Goal: Task Accomplishment & Management: Use online tool/utility

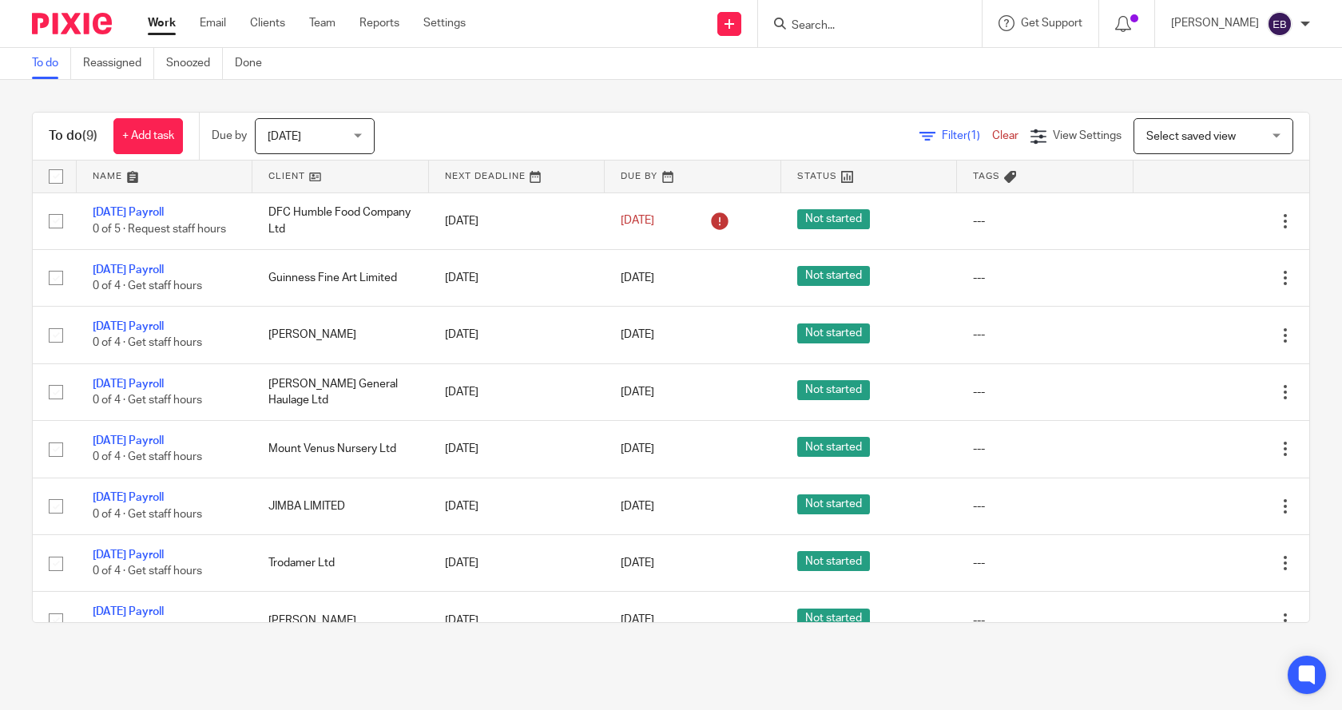
click at [992, 135] on link "Clear" at bounding box center [1005, 135] width 26 height 11
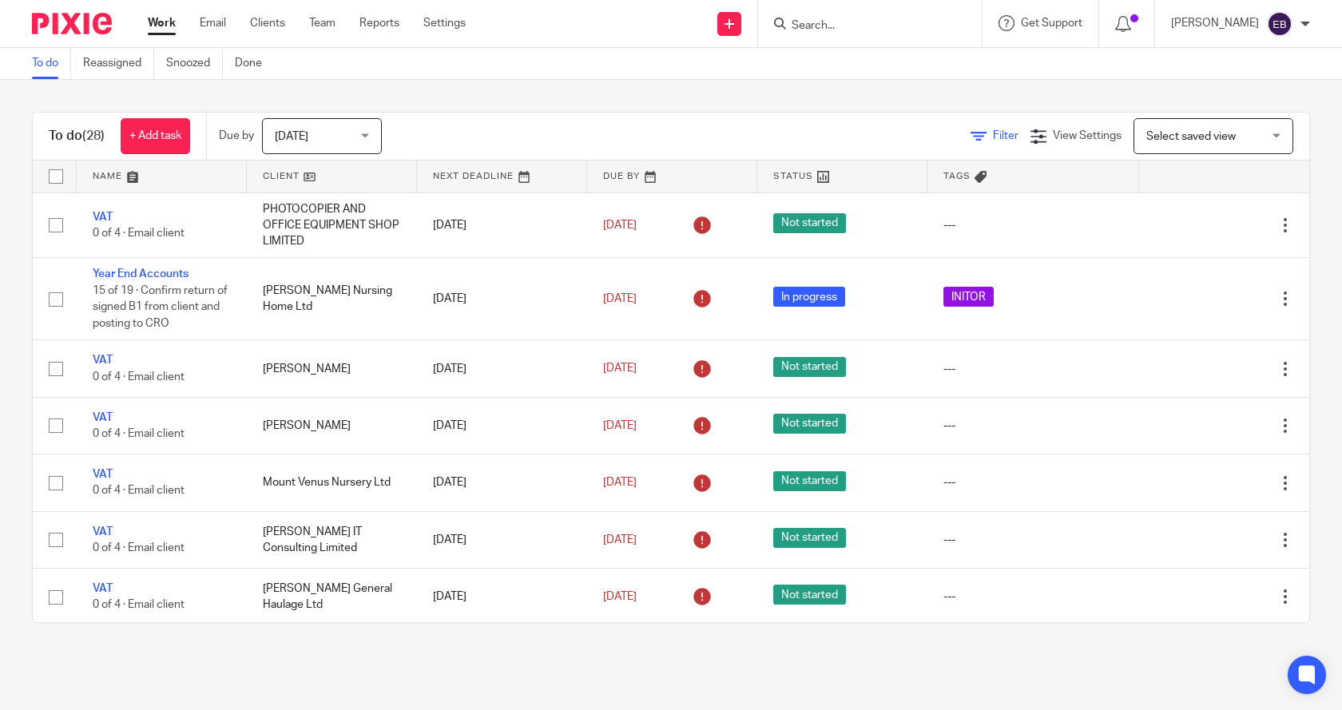
click at [970, 136] on icon at bounding box center [978, 137] width 16 height 16
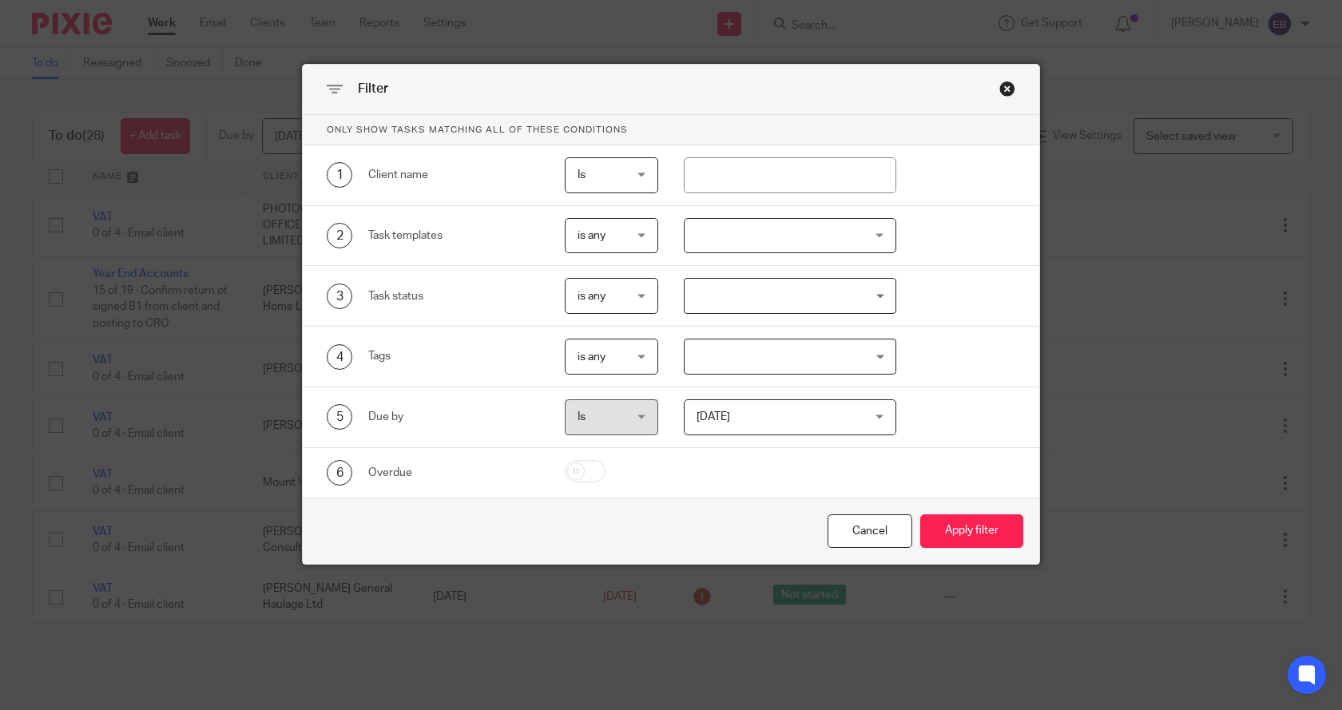
click at [753, 232] on div at bounding box center [790, 236] width 213 height 36
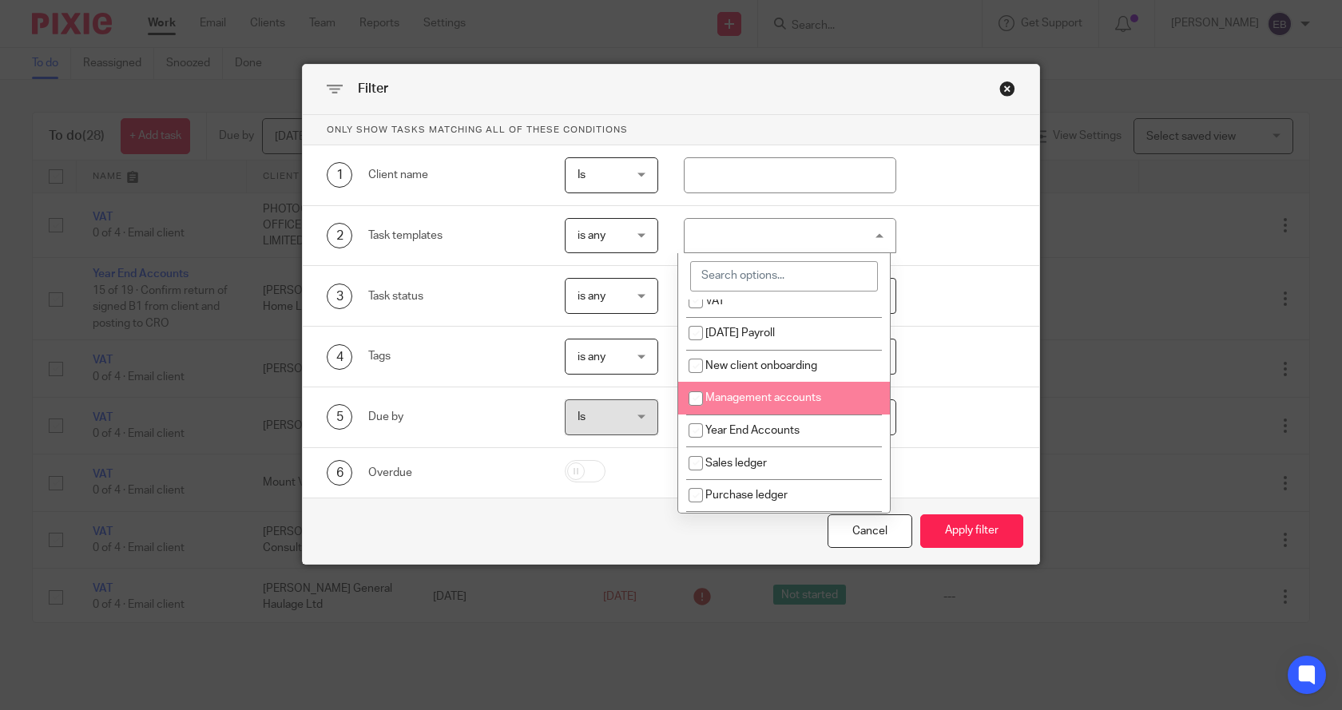
scroll to position [160, 0]
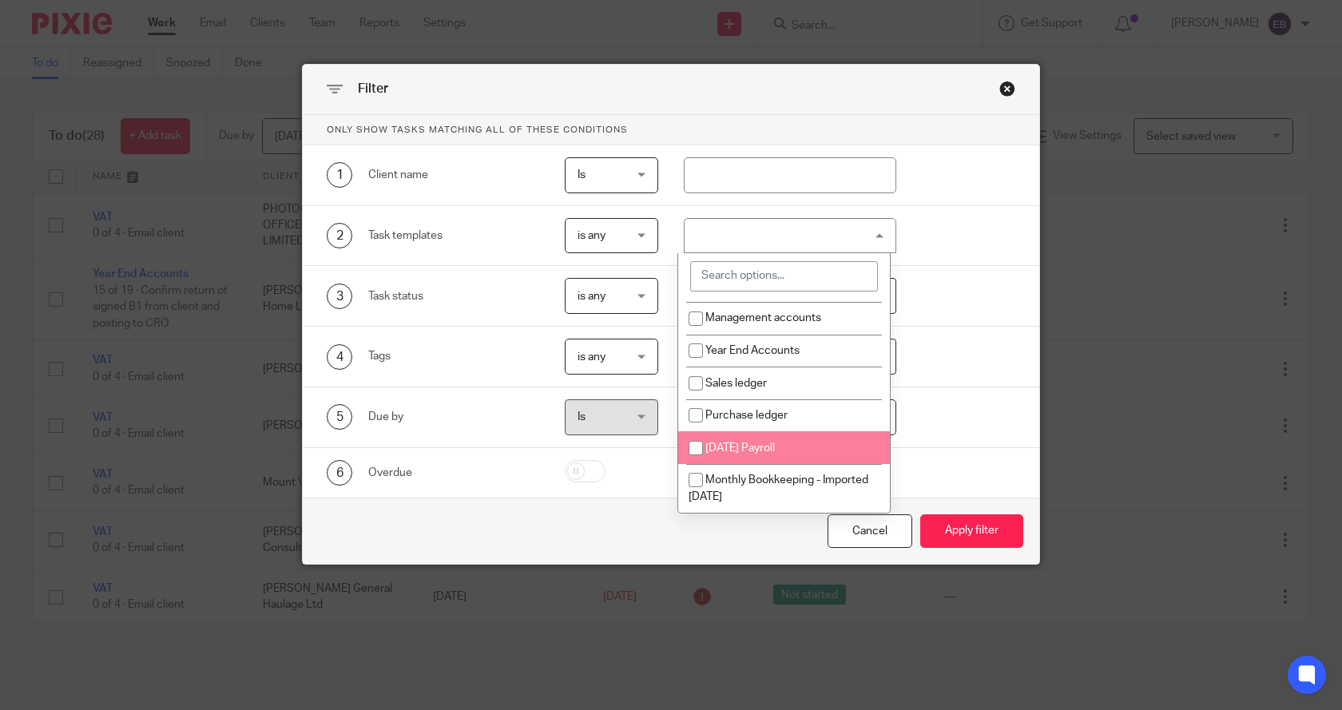
click at [761, 447] on span "[DATE] Payroll" at bounding box center [739, 447] width 69 height 11
checkbox input "true"
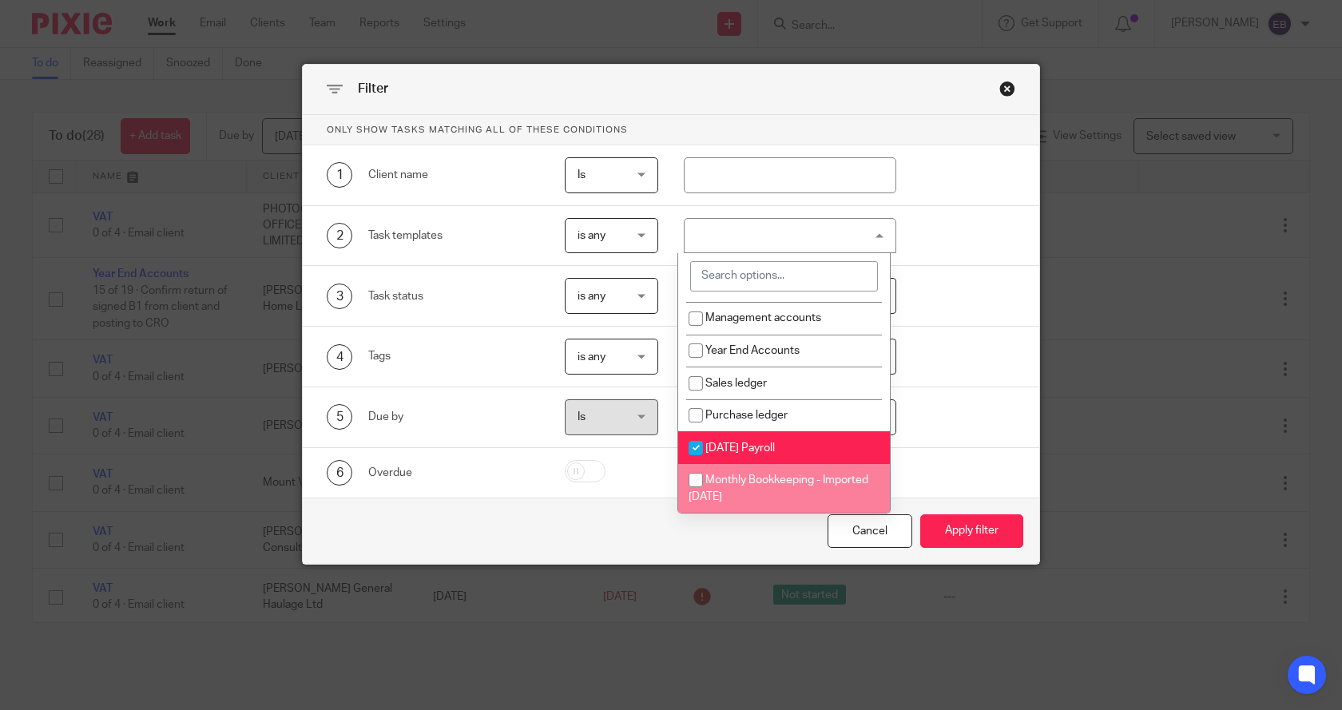
click at [732, 549] on div "Cancel Apply filter" at bounding box center [671, 531] width 736 height 67
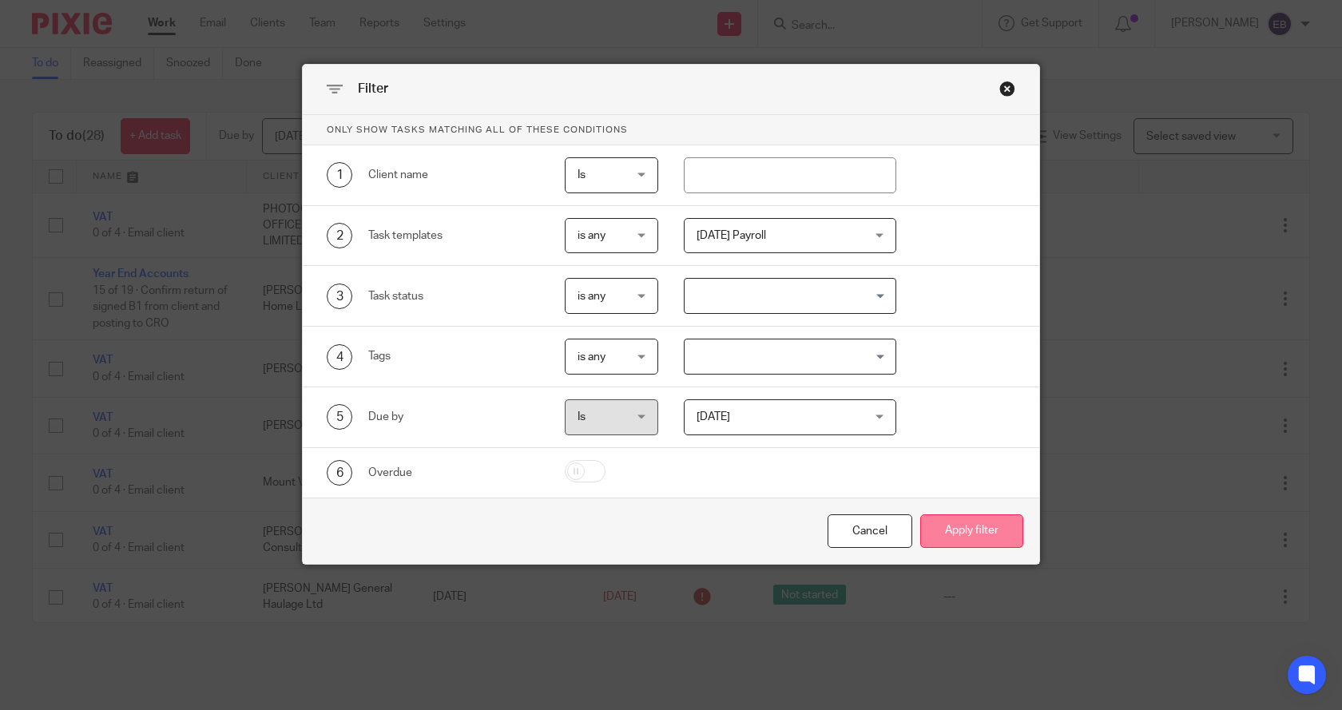
click at [966, 530] on button "Apply filter" at bounding box center [971, 531] width 103 height 34
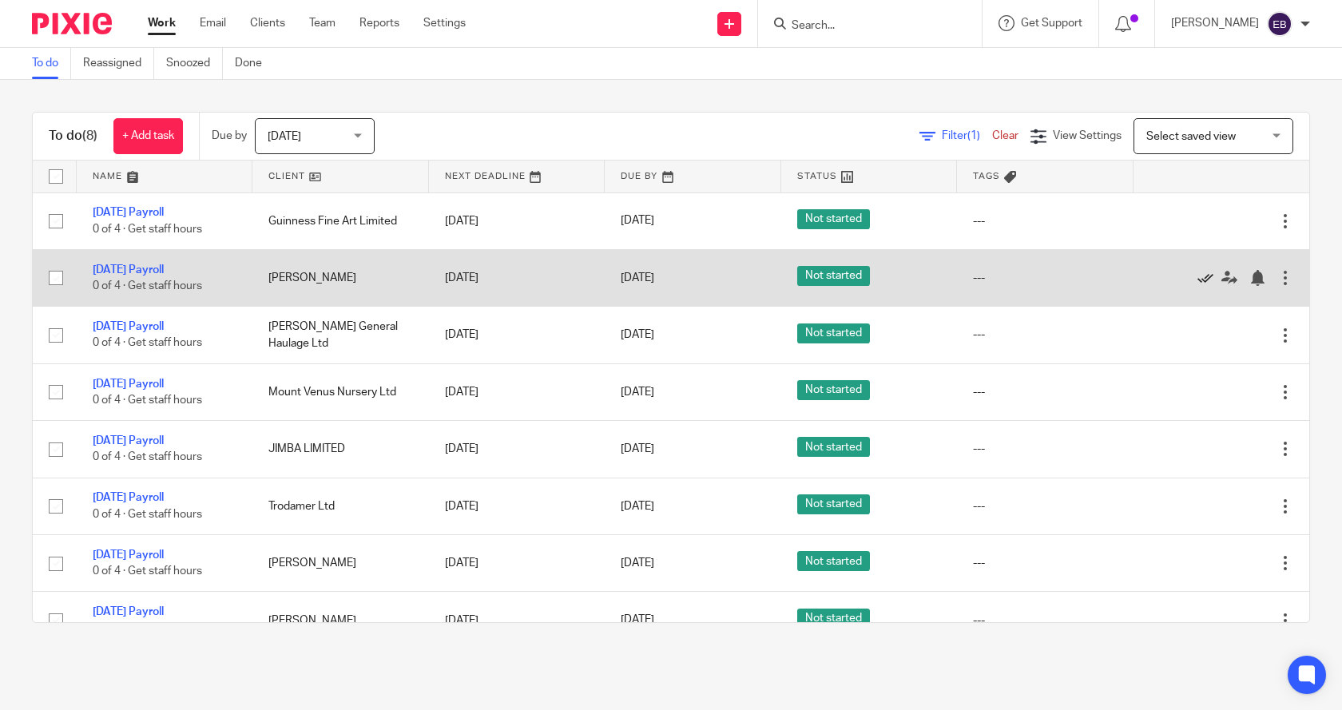
click at [1197, 275] on icon at bounding box center [1205, 278] width 16 height 16
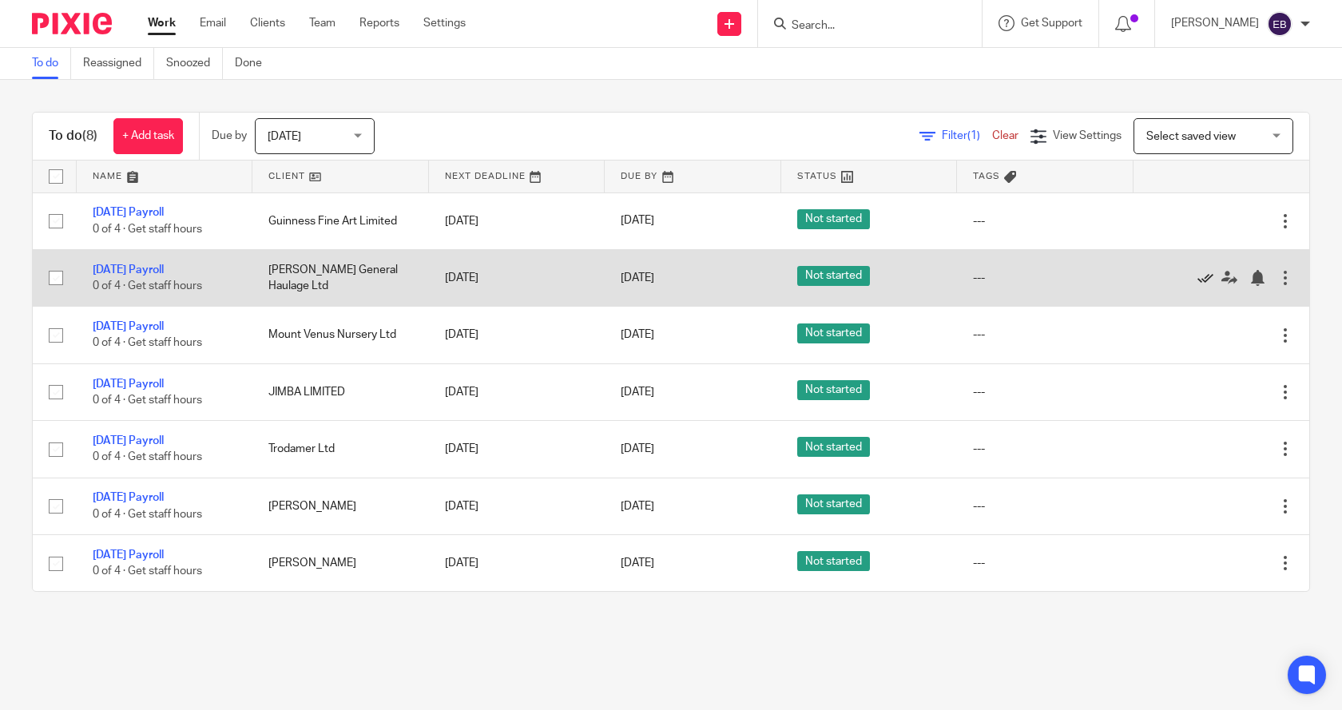
click at [1197, 277] on icon at bounding box center [1205, 278] width 16 height 16
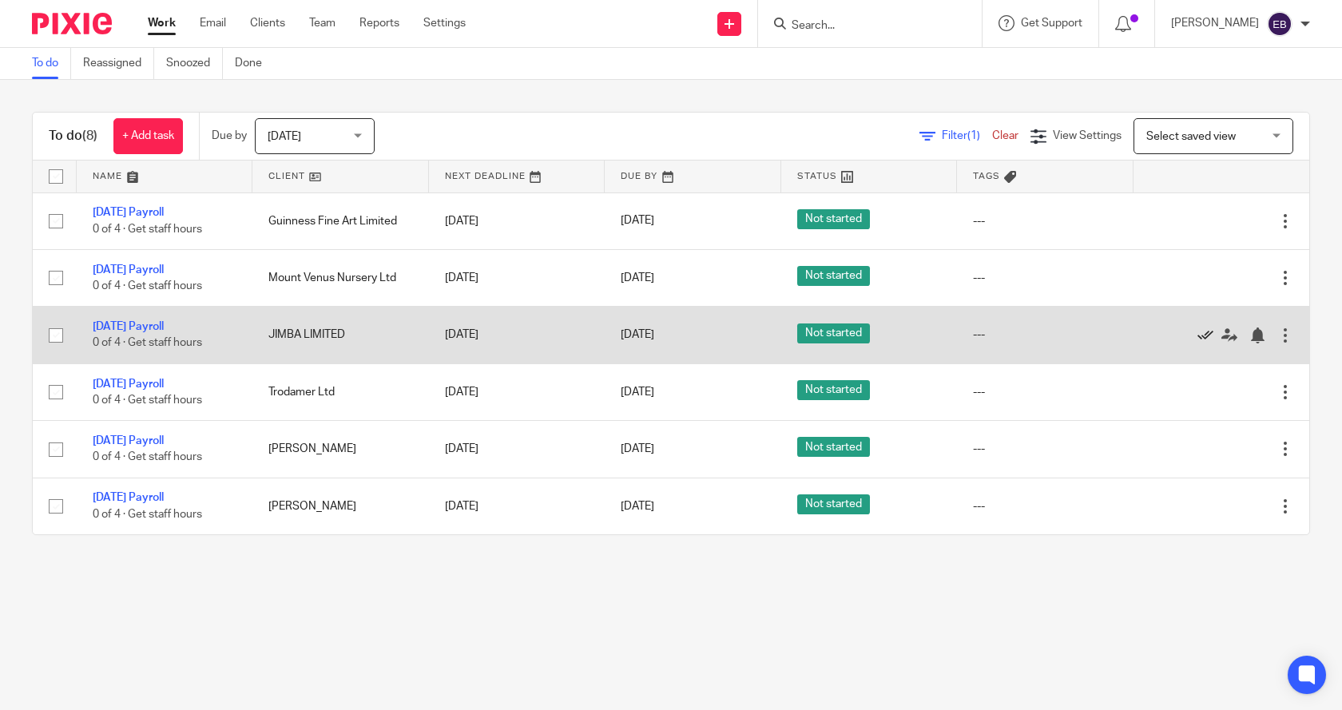
click at [1197, 334] on icon at bounding box center [1205, 335] width 16 height 16
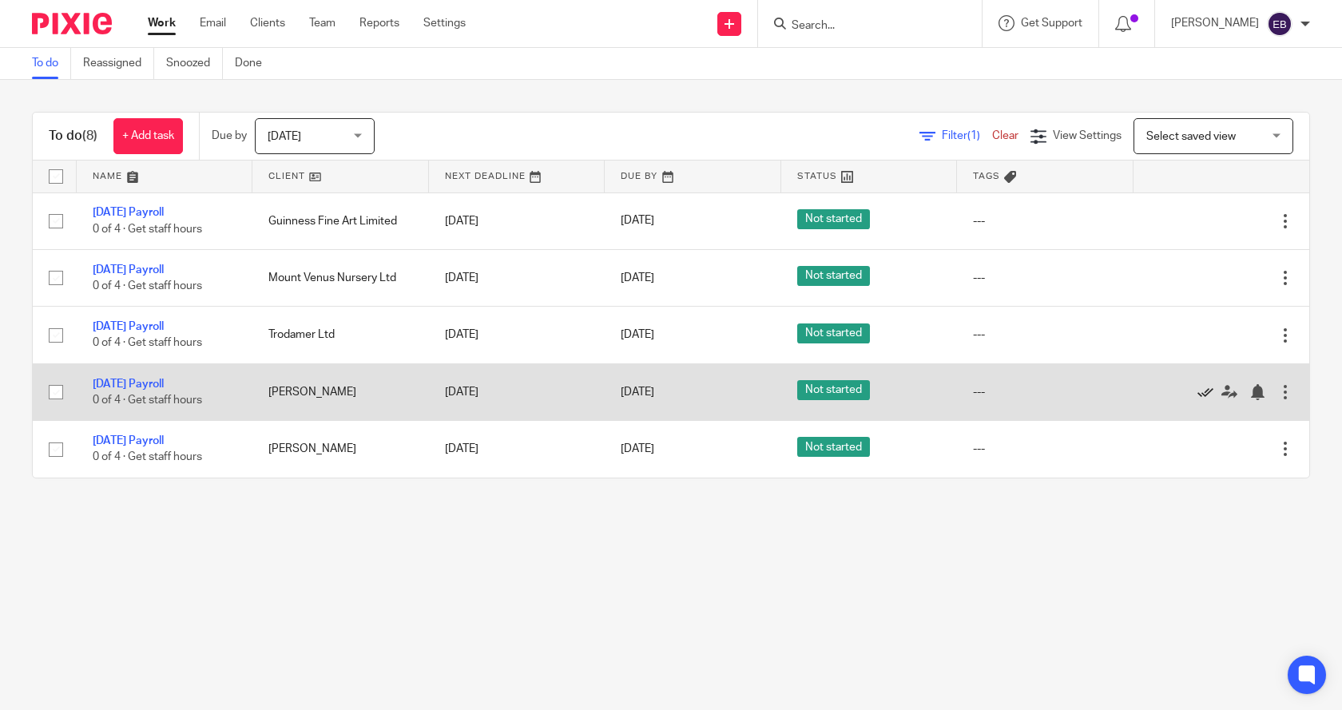
click at [1197, 390] on icon at bounding box center [1205, 392] width 16 height 16
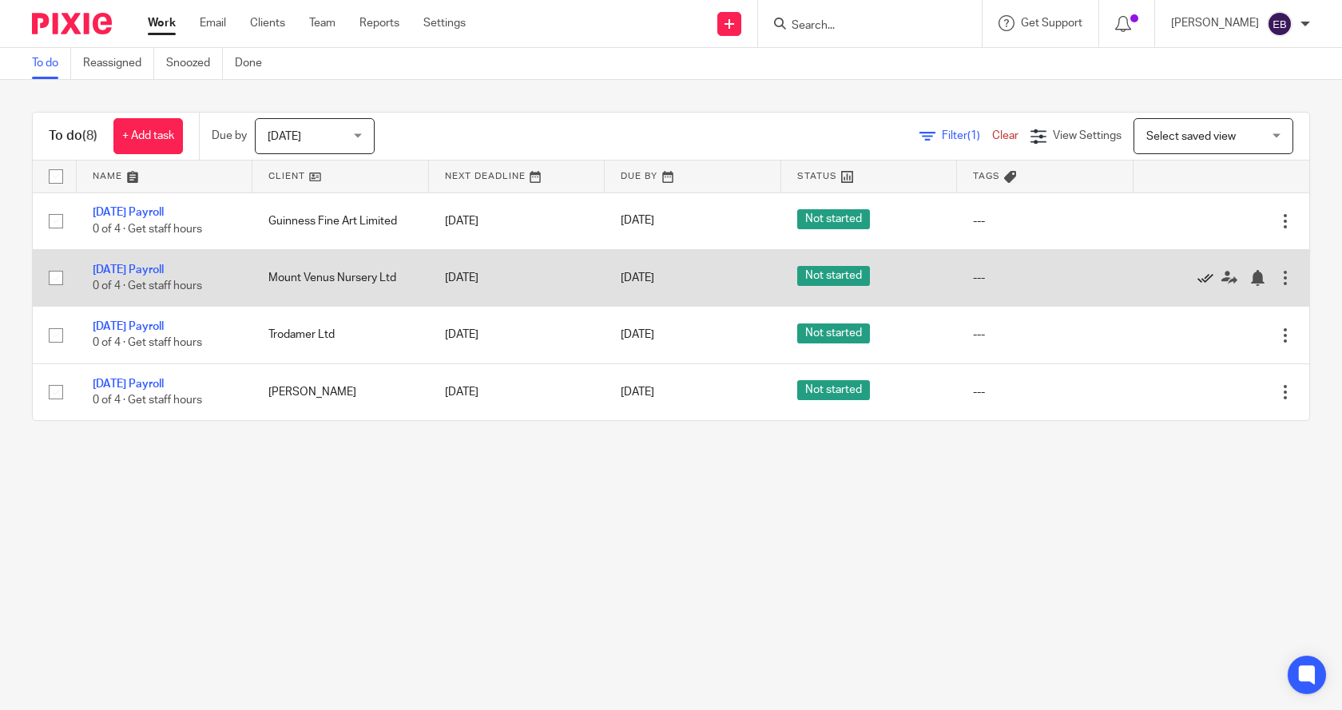
click at [1197, 276] on icon at bounding box center [1205, 278] width 16 height 16
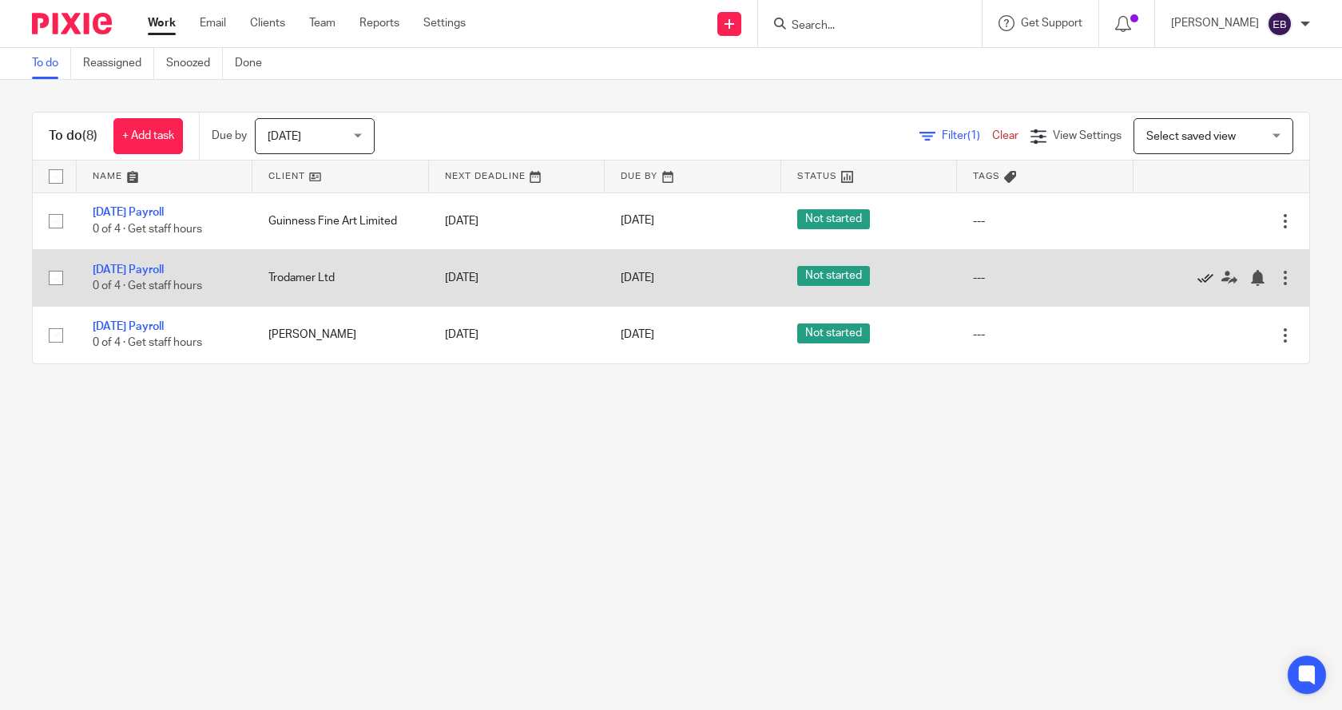
click at [1197, 274] on icon at bounding box center [1205, 278] width 16 height 16
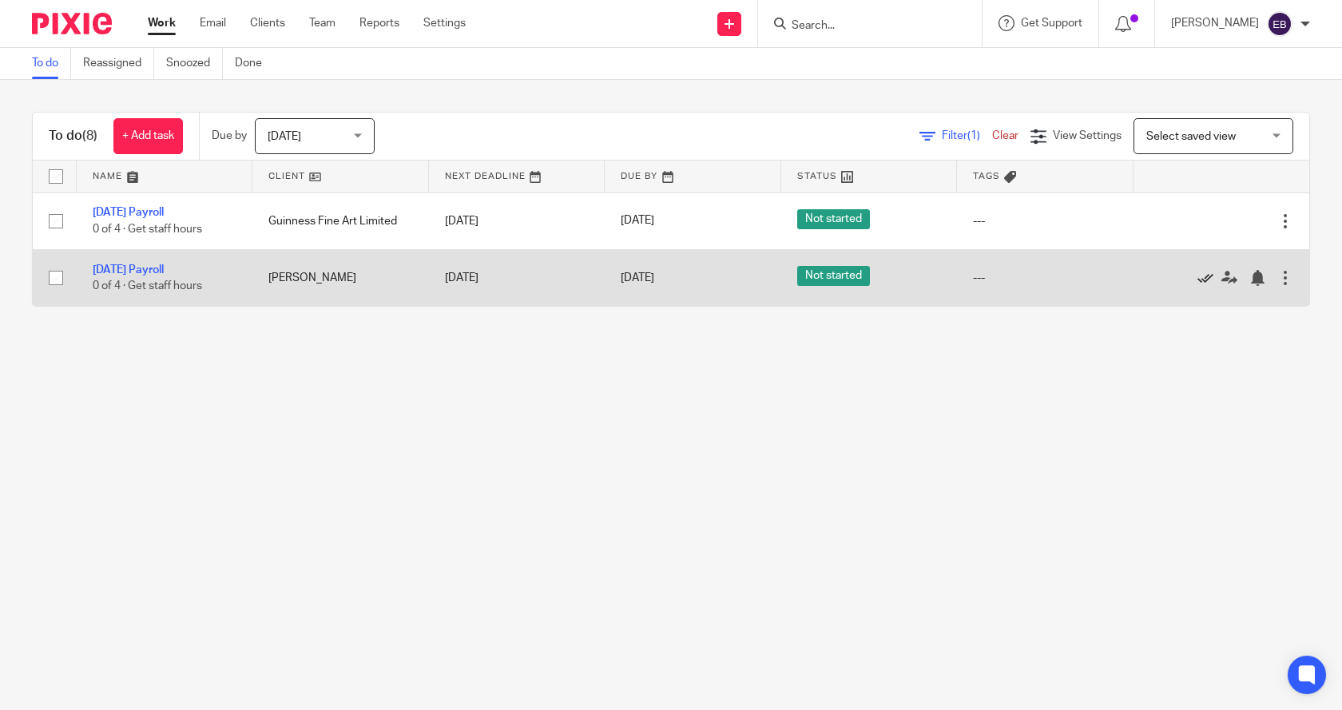
click at [1197, 280] on icon at bounding box center [1205, 278] width 16 height 16
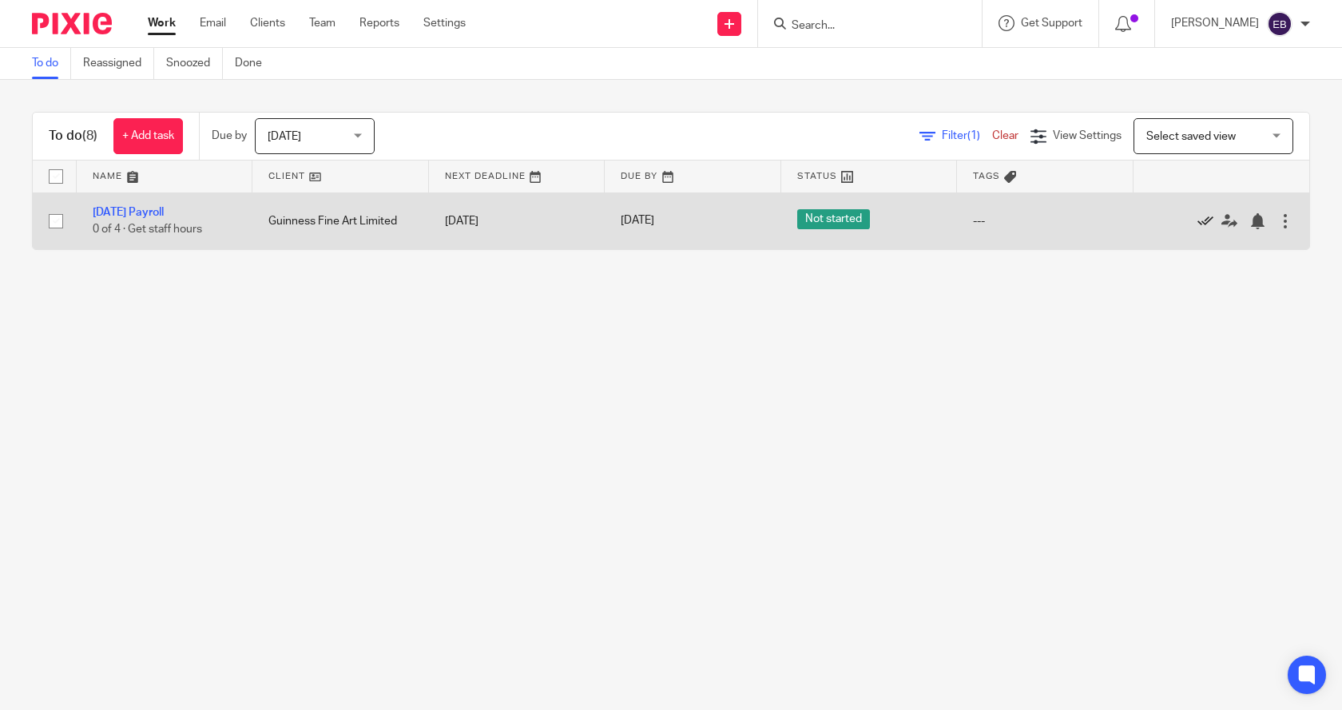
click at [1197, 219] on icon at bounding box center [1205, 221] width 16 height 16
